Goal: Task Accomplishment & Management: Manage account settings

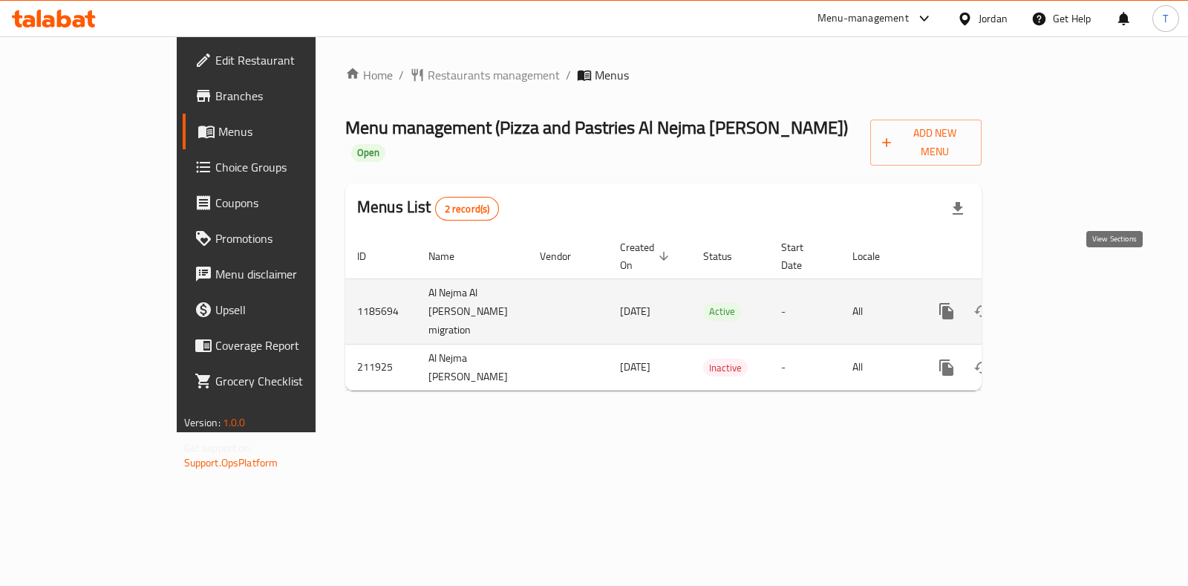
click at [1072, 293] on link "enhanced table" at bounding box center [1054, 311] width 36 height 36
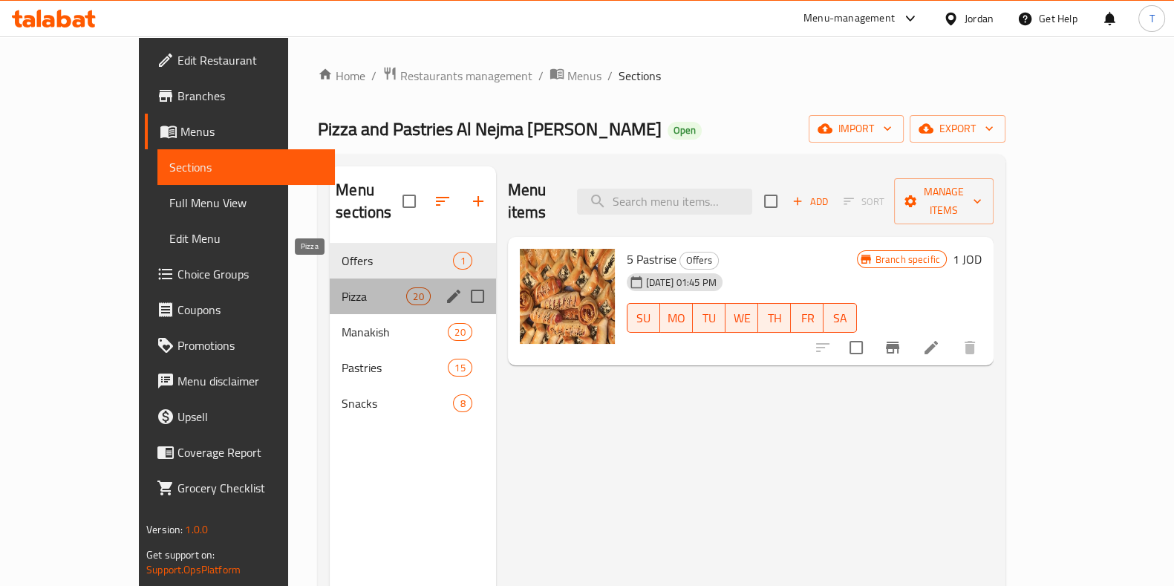
click at [342, 287] on span "Pizza" at bounding box center [374, 296] width 65 height 18
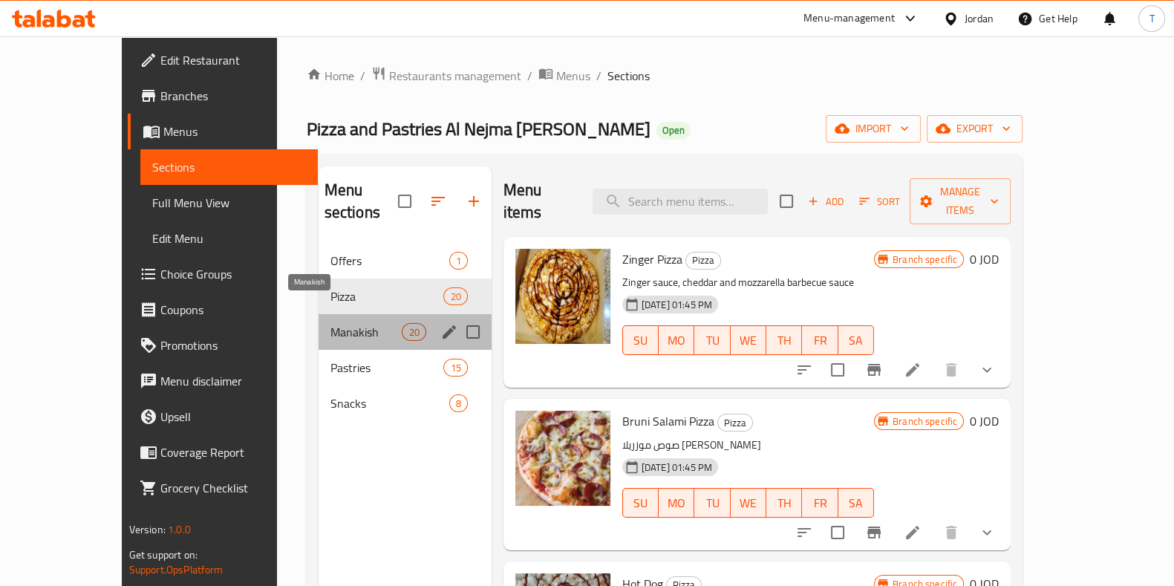
click at [330, 323] on span "Manakish" at bounding box center [366, 332] width 72 height 18
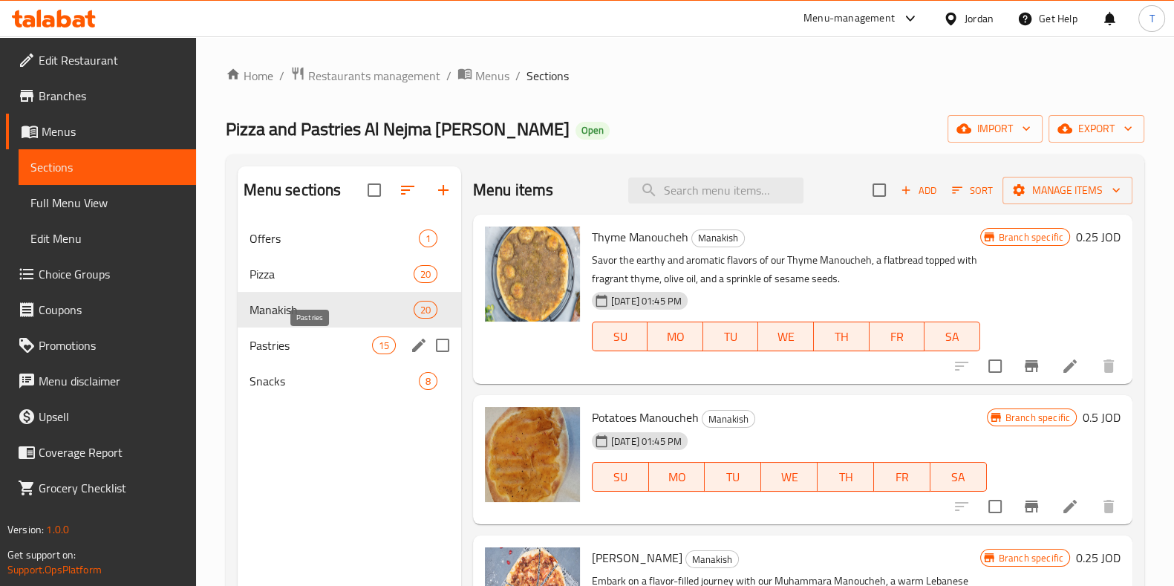
click at [296, 353] on span "Pastries" at bounding box center [311, 345] width 123 height 18
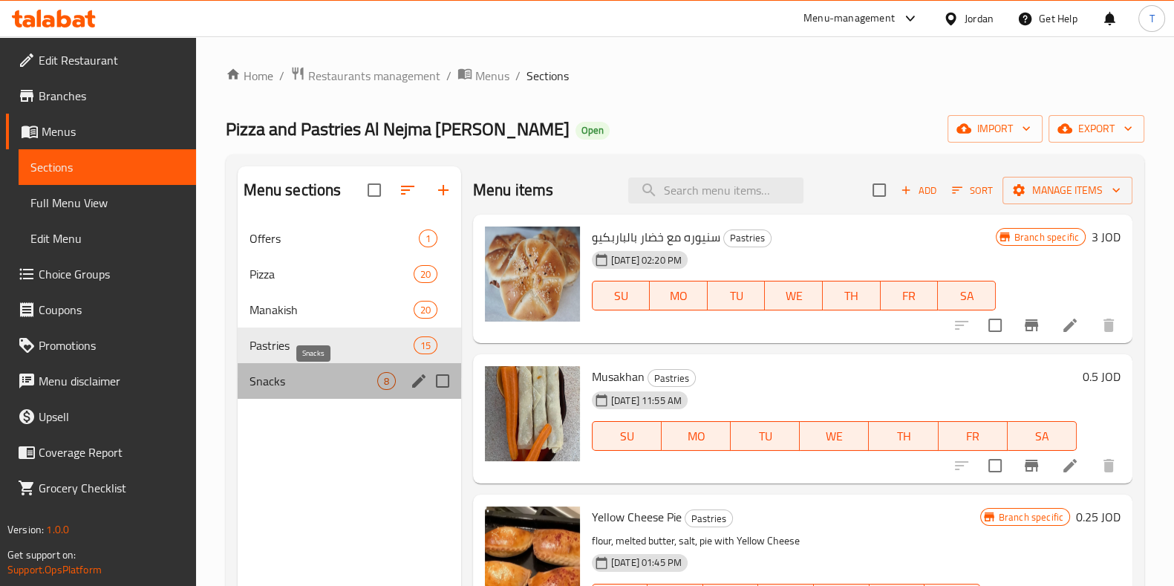
click at [307, 385] on span "Snacks" at bounding box center [314, 381] width 128 height 18
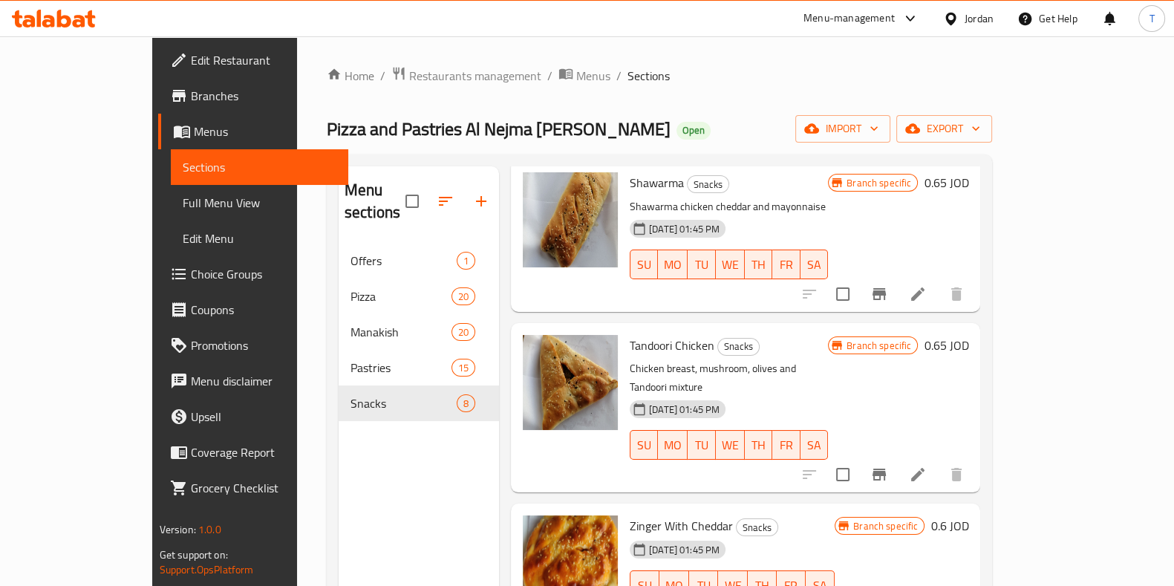
scroll to position [682, 0]
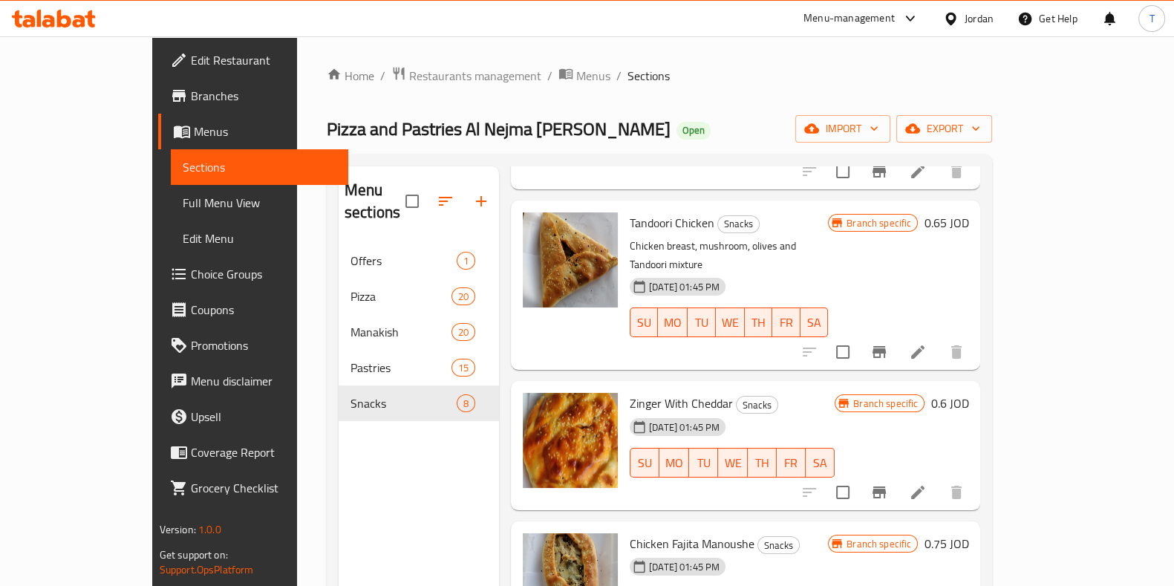
click at [191, 102] on span "Branches" at bounding box center [264, 96] width 146 height 18
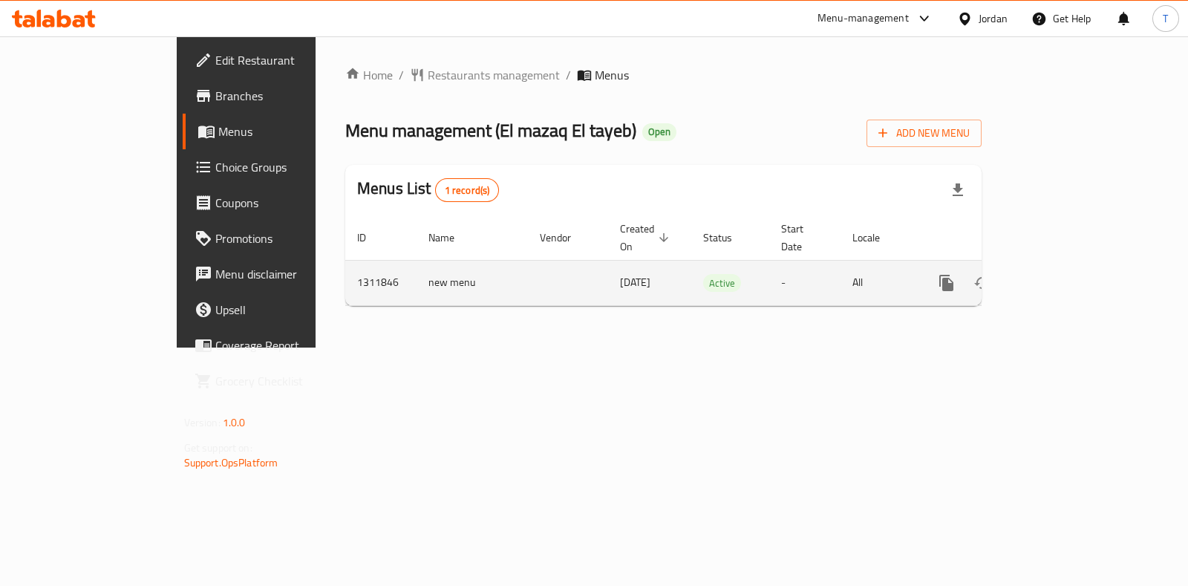
click at [1063, 274] on icon "enhanced table" at bounding box center [1054, 283] width 18 height 18
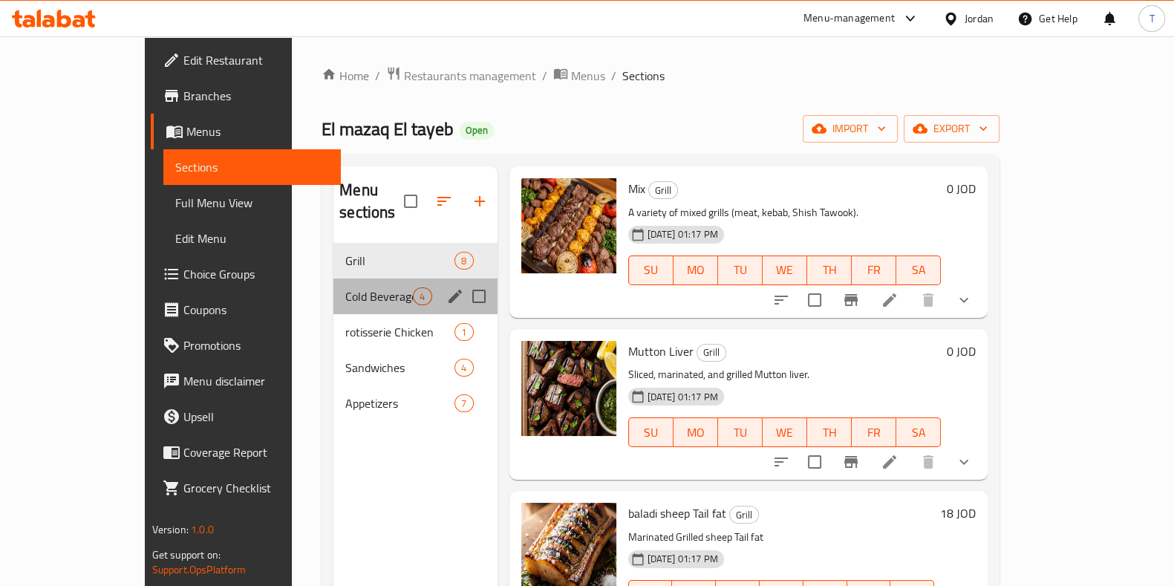
click at [333, 278] on div "Cold Beverages 4" at bounding box center [414, 296] width 163 height 36
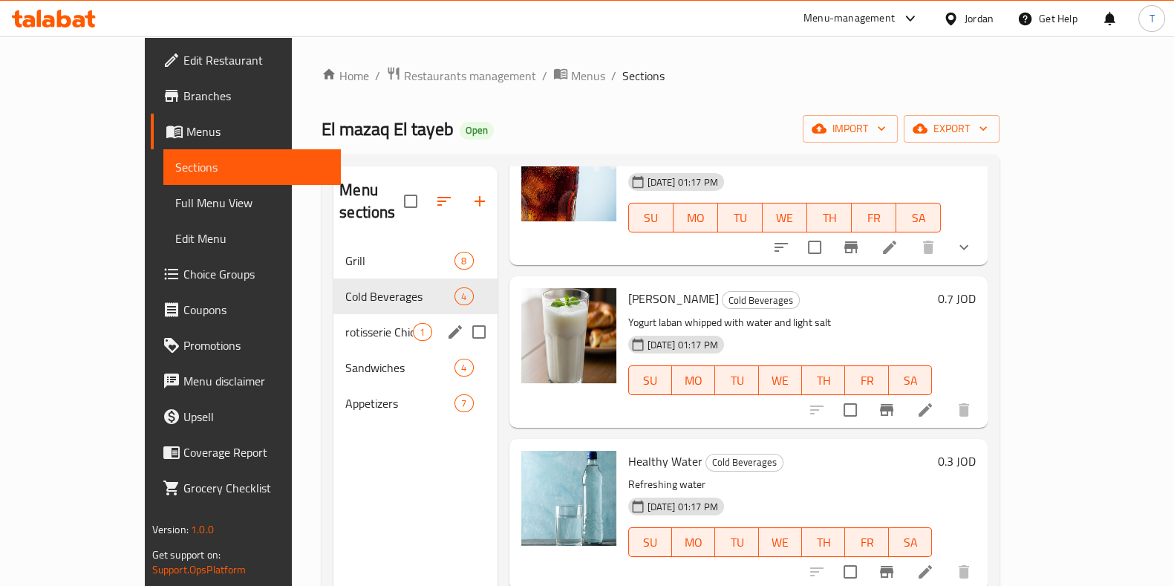
scroll to position [100, 0]
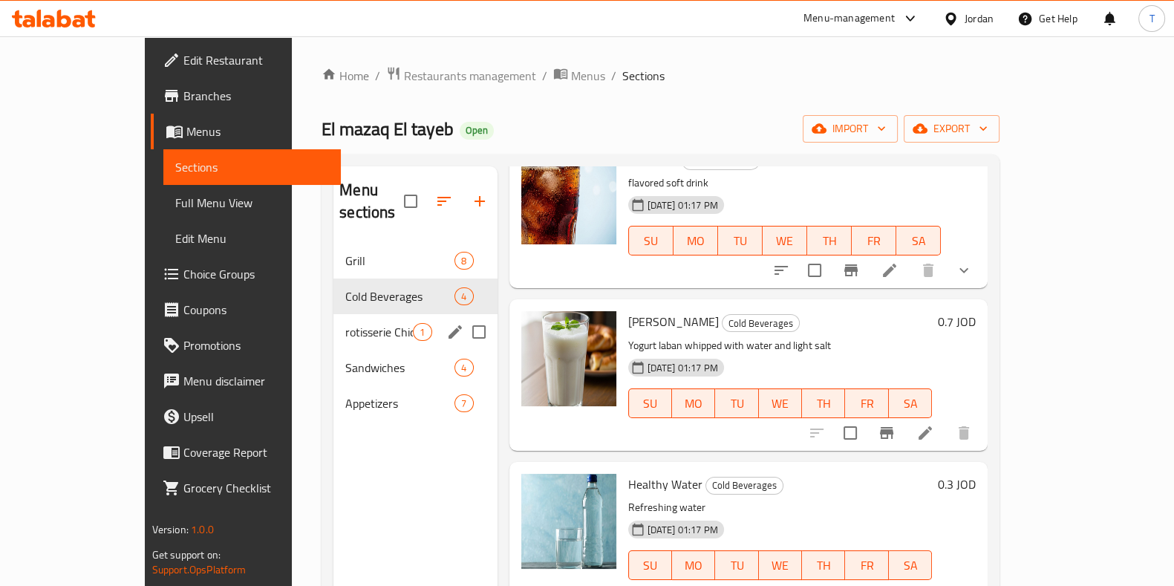
click at [345, 323] on span "rotisserie Chicken" at bounding box center [379, 332] width 68 height 18
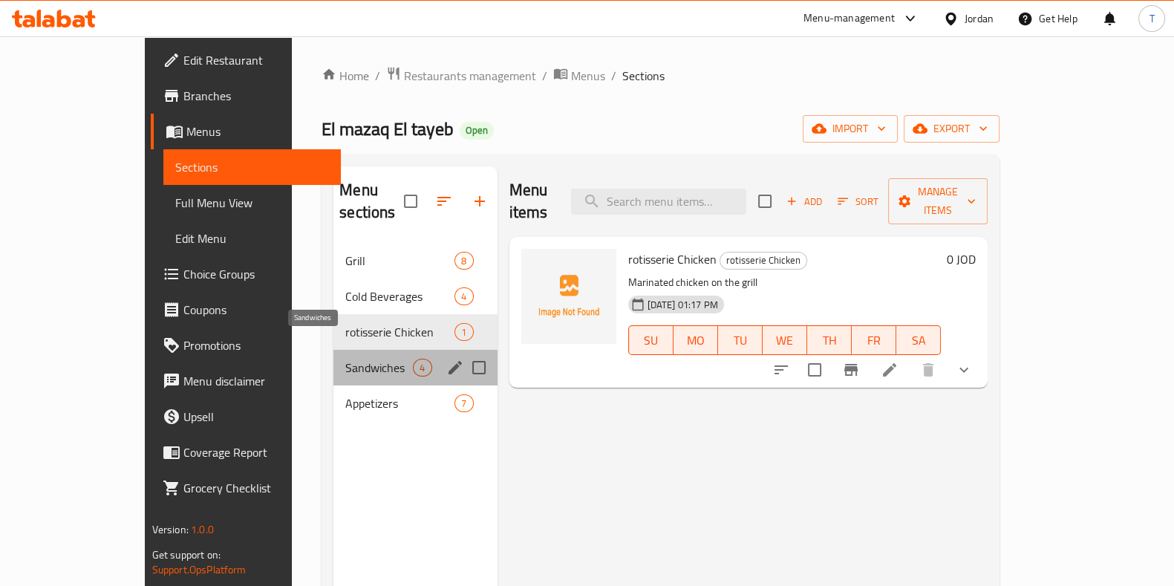
drag, startPoint x: 304, startPoint y: 351, endPoint x: 322, endPoint y: 371, distance: 27.4
click at [345, 359] on span "Sandwiches" at bounding box center [379, 368] width 68 height 18
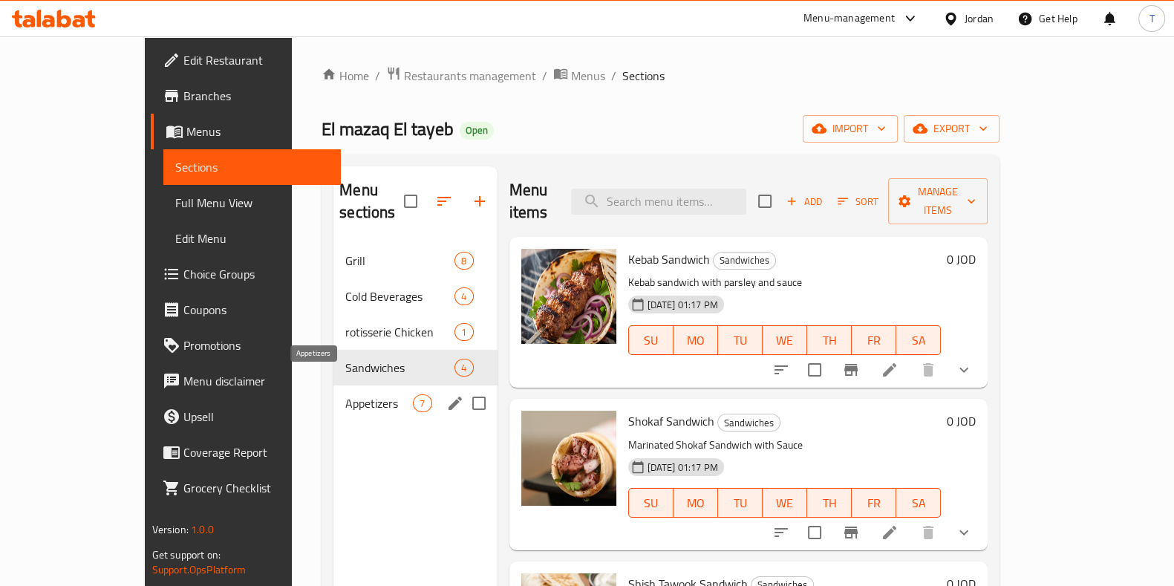
click at [345, 394] on span "Appetizers" at bounding box center [379, 403] width 68 height 18
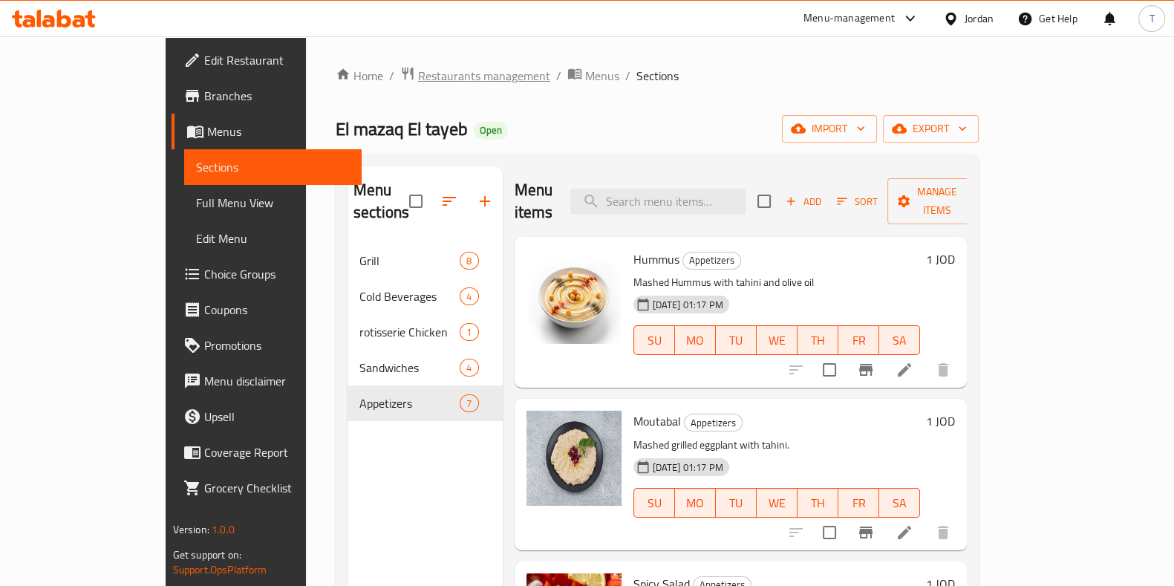
click at [418, 71] on span "Restaurants management" at bounding box center [484, 76] width 132 height 18
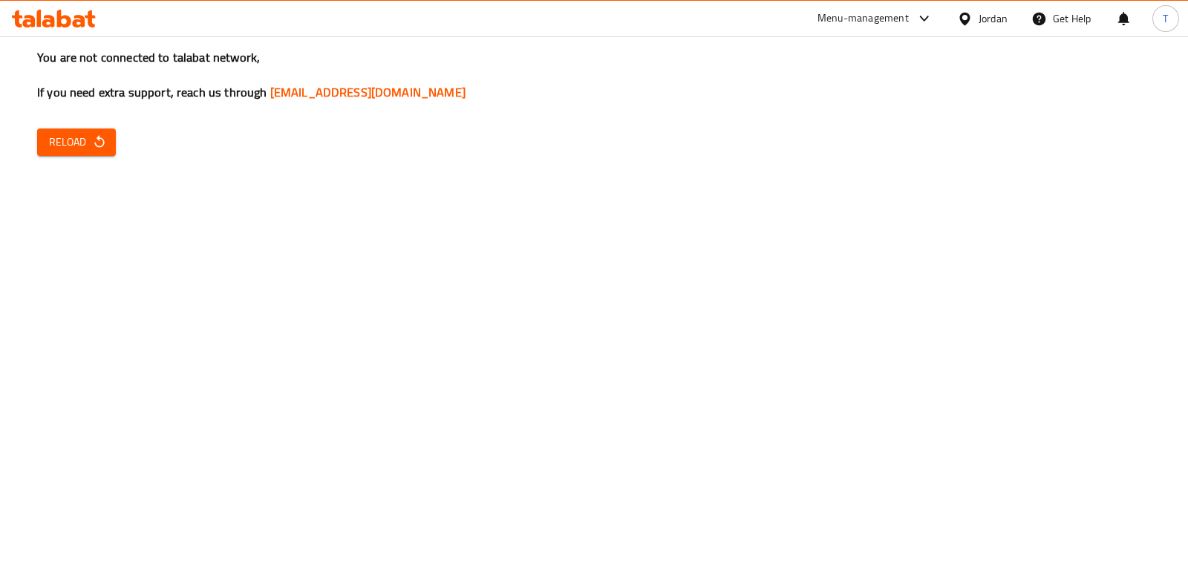
click at [863, 22] on div "Menu-management" at bounding box center [863, 19] width 91 height 18
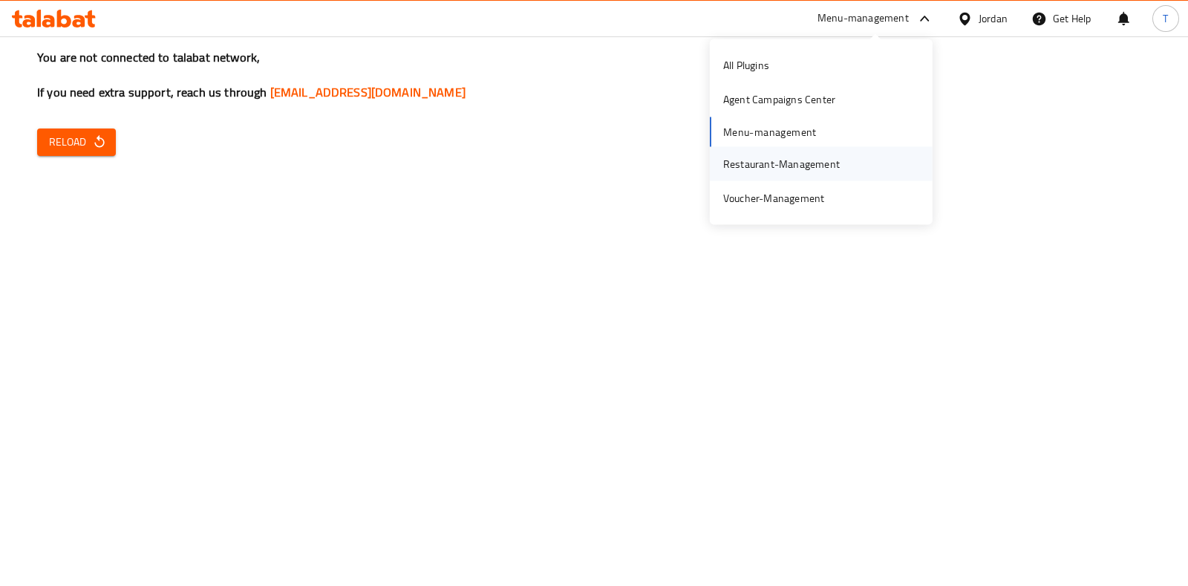
click at [882, 165] on div "Restaurant-Management" at bounding box center [821, 163] width 223 height 34
